Goal: Task Accomplishment & Management: Complete application form

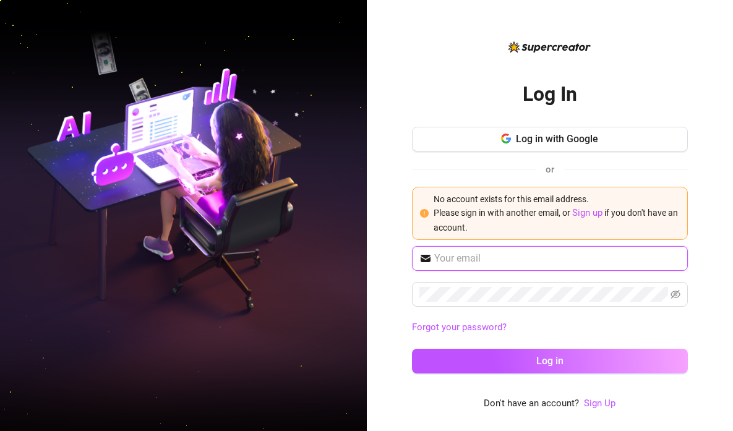
type input "[EMAIL_ADDRESS][DOMAIN_NAME]"
click at [567, 259] on input "[EMAIL_ADDRESS][DOMAIN_NAME]" at bounding box center [557, 258] width 246 height 15
click at [594, 165] on div "or" at bounding box center [550, 169] width 276 height 16
click at [599, 267] on span "[EMAIL_ADDRESS][DOMAIN_NAME]" at bounding box center [550, 258] width 276 height 25
click at [598, 263] on input "[EMAIL_ADDRESS][DOMAIN_NAME]" at bounding box center [557, 258] width 246 height 15
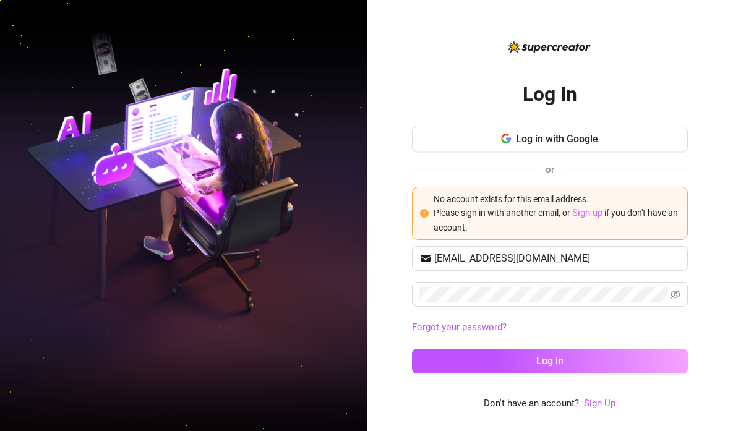
click at [586, 212] on link "Sign up" at bounding box center [587, 212] width 30 height 11
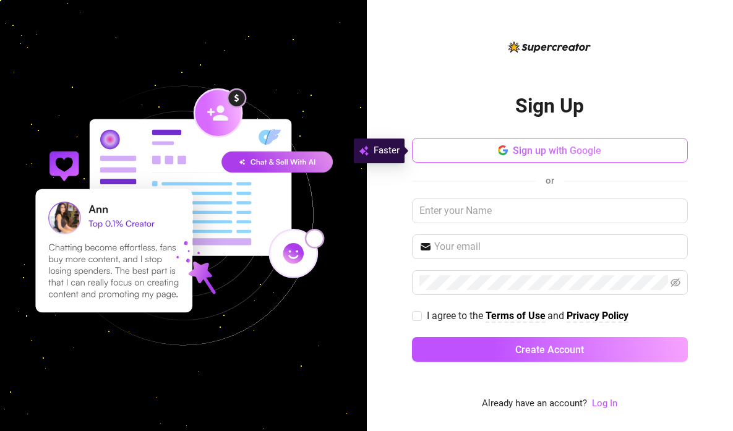
click at [514, 151] on span "Sign up with Google" at bounding box center [557, 151] width 88 height 12
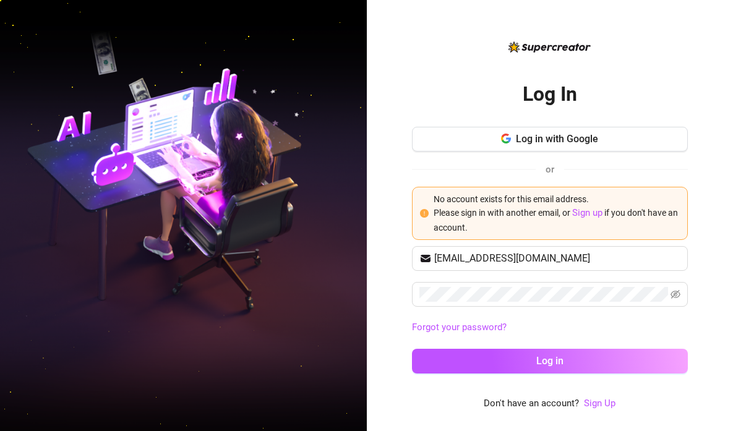
click at [708, 18] on div "Log In Log in with Google or No account exists for this email address. Please s…" at bounding box center [550, 215] width 367 height 431
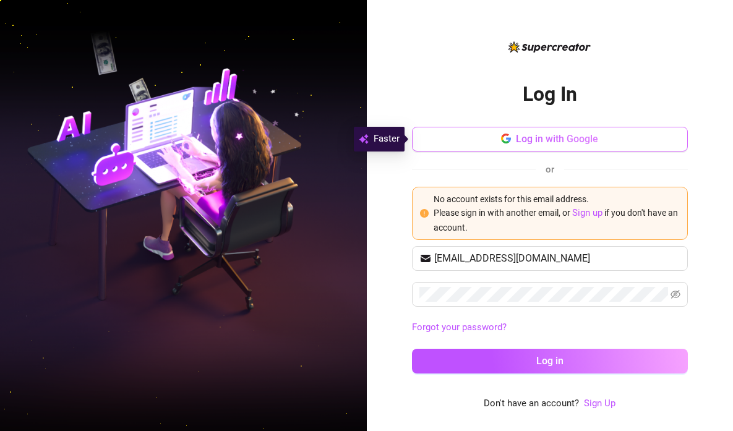
click at [585, 141] on span "Log in with Google" at bounding box center [557, 139] width 82 height 12
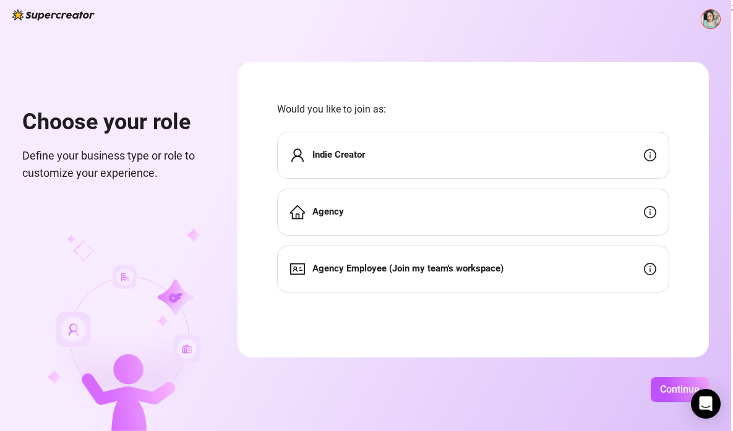
click at [708, 17] on img at bounding box center [711, 19] width 19 height 19
click at [538, 31] on div "Choose your role Define your business type or role to customize your experience…" at bounding box center [365, 215] width 731 height 431
click at [546, 273] on div "Agency Employee (Join my team's workspace)" at bounding box center [473, 269] width 392 height 47
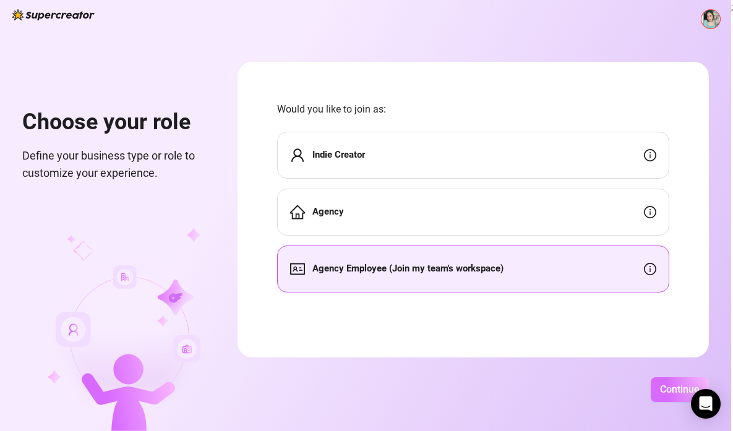
click at [663, 385] on span "Continue" at bounding box center [680, 390] width 40 height 12
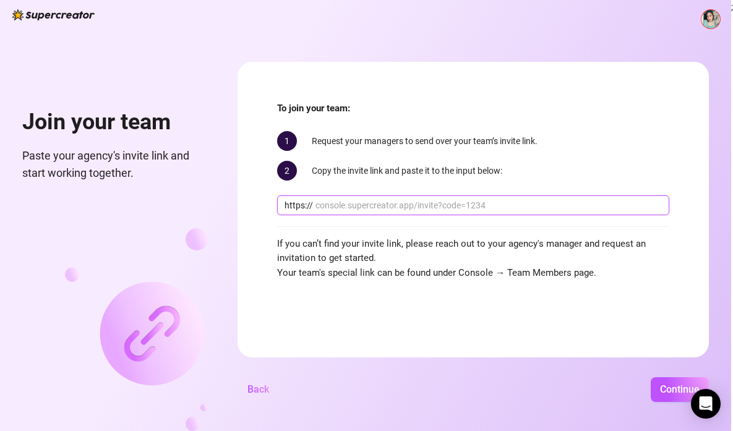
click at [487, 202] on input "text" at bounding box center [489, 206] width 346 height 14
paste input "[DOMAIN_NAME][URL]"
type input "[DOMAIN_NAME][URL]"
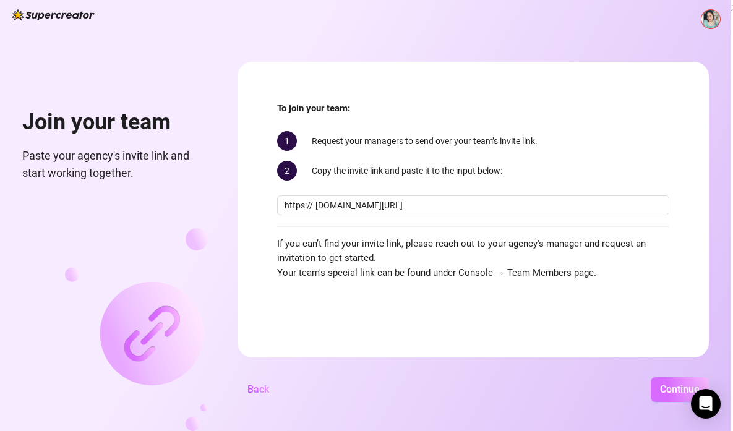
scroll to position [0, 0]
click at [668, 389] on span "Continue" at bounding box center [680, 390] width 40 height 12
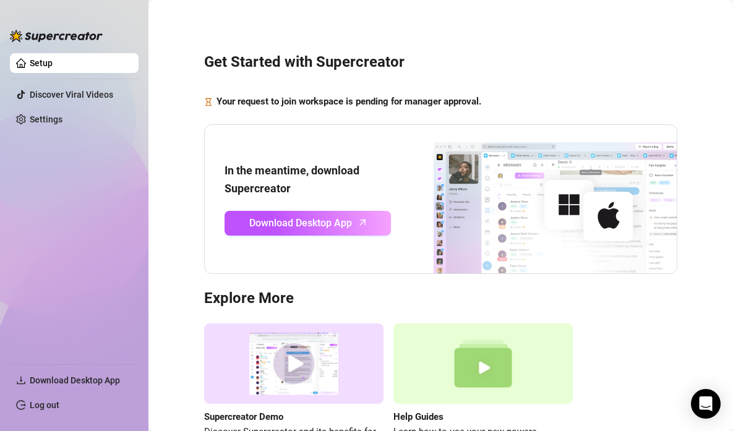
scroll to position [2, 0]
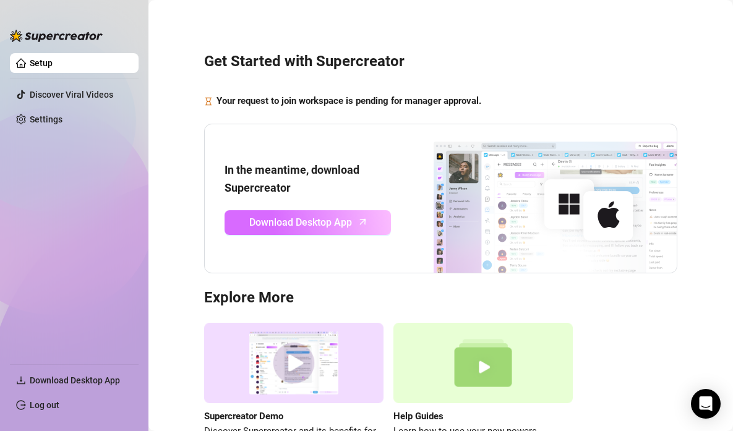
click at [332, 226] on span "Download Desktop App" at bounding box center [300, 222] width 103 height 15
